Goal: Browse casually

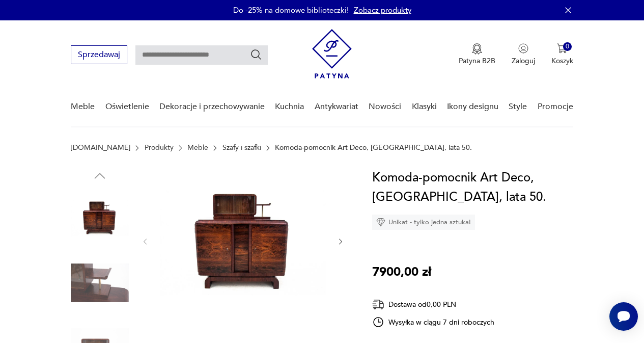
click at [230, 242] on img at bounding box center [243, 240] width 166 height 145
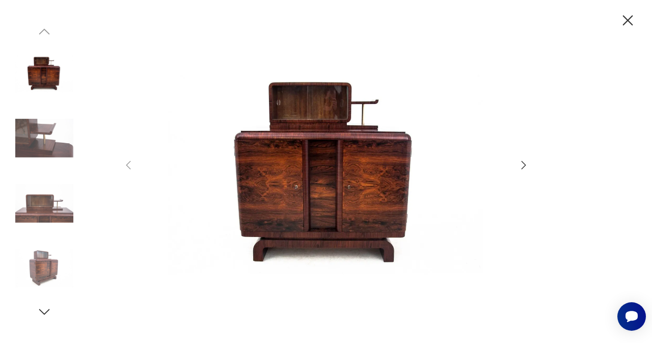
click at [305, 188] on img at bounding box center [326, 170] width 363 height 274
click at [42, 75] on img at bounding box center [44, 73] width 58 height 58
click at [526, 163] on icon "button" at bounding box center [523, 165] width 12 height 12
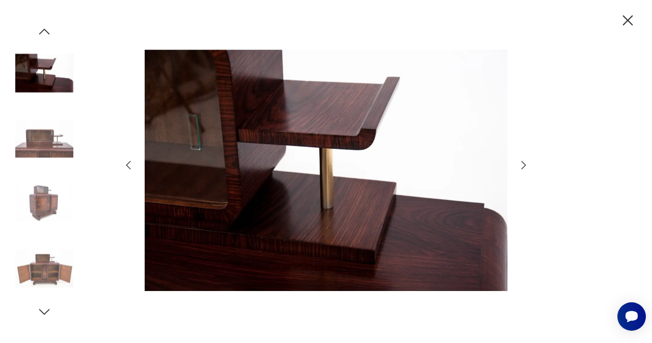
click at [526, 163] on icon "button" at bounding box center [523, 165] width 12 height 12
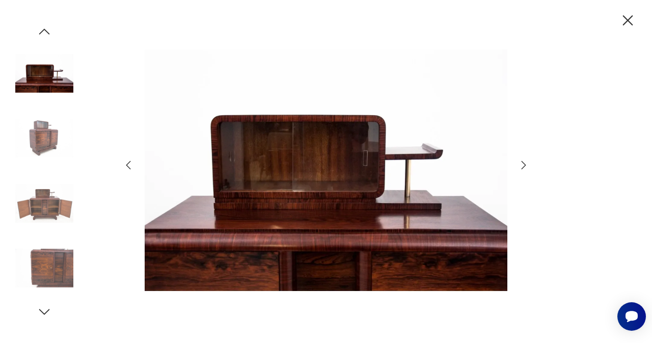
click at [528, 165] on icon "button" at bounding box center [523, 165] width 12 height 12
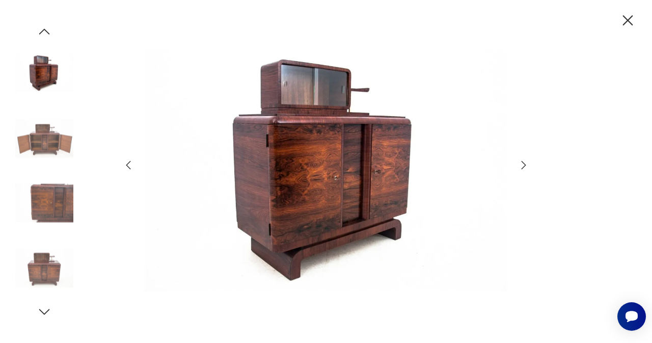
click at [529, 165] on icon "button" at bounding box center [523, 165] width 12 height 12
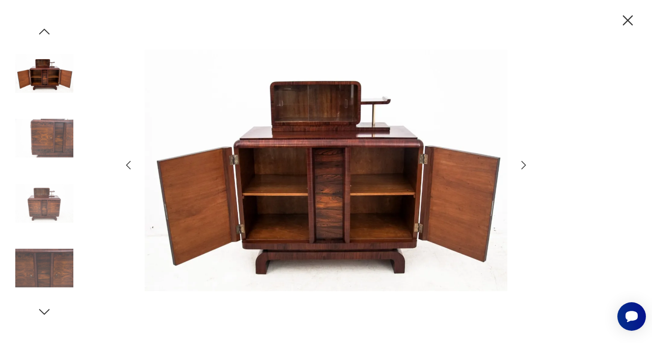
click at [529, 165] on icon "button" at bounding box center [523, 165] width 12 height 12
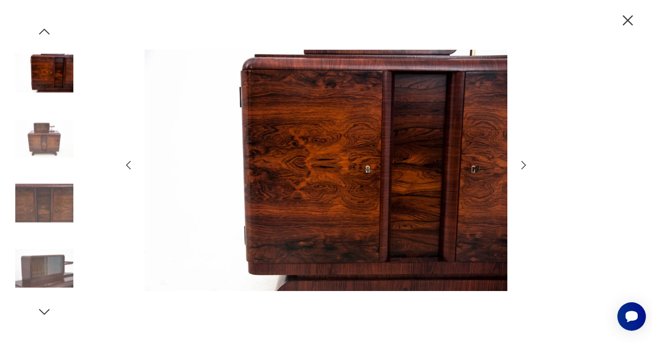
click at [529, 165] on icon "button" at bounding box center [523, 165] width 12 height 12
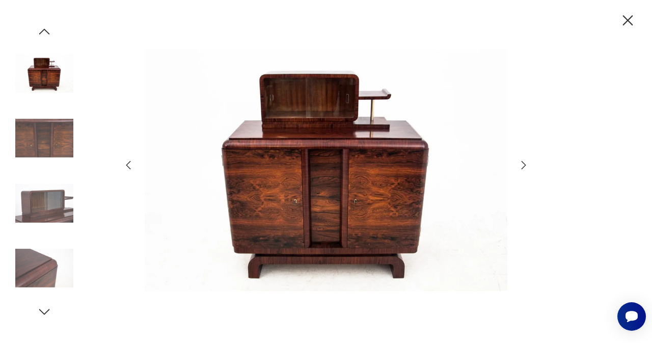
click at [529, 165] on icon "button" at bounding box center [523, 165] width 12 height 12
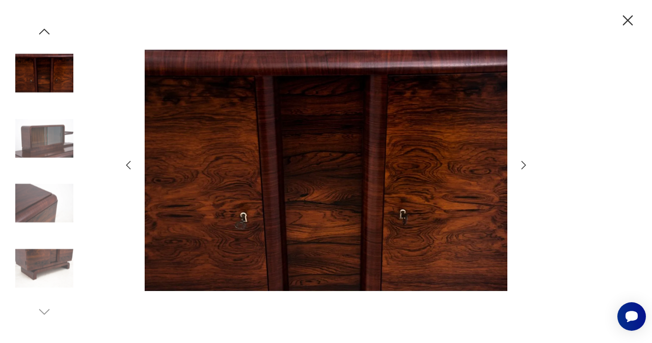
click at [529, 165] on icon "button" at bounding box center [523, 165] width 12 height 12
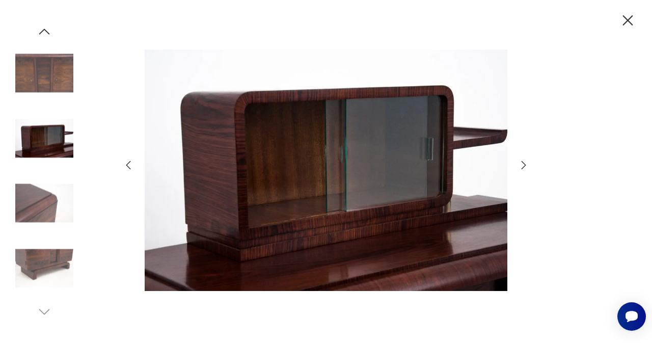
click at [529, 165] on icon "button" at bounding box center [523, 165] width 12 height 12
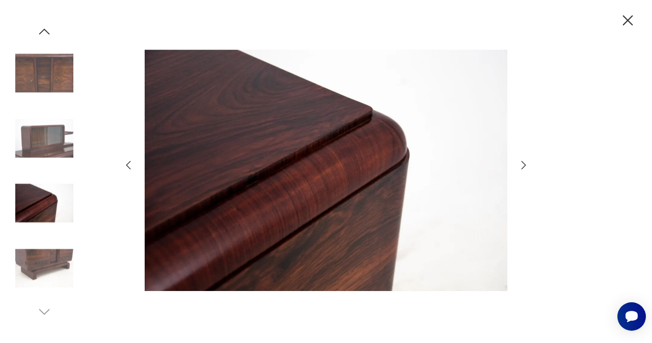
click at [529, 165] on icon "button" at bounding box center [523, 165] width 12 height 12
